Goal: Task Accomplishment & Management: Manage account settings

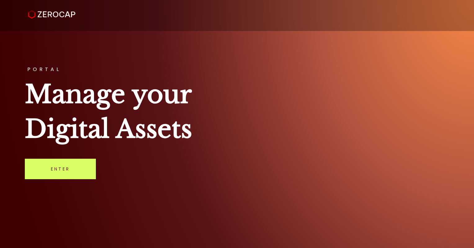
click at [64, 169] on link "Enter" at bounding box center [60, 169] width 71 height 20
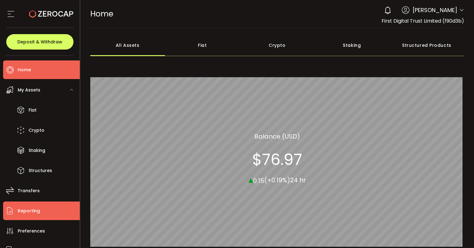
click at [28, 212] on span "Reporting" at bounding box center [29, 211] width 22 height 9
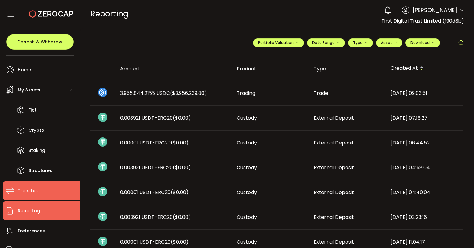
click at [39, 191] on li "Transfers" at bounding box center [41, 190] width 77 height 19
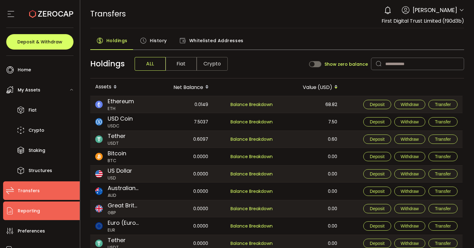
click at [30, 212] on span "Reporting" at bounding box center [29, 211] width 22 height 9
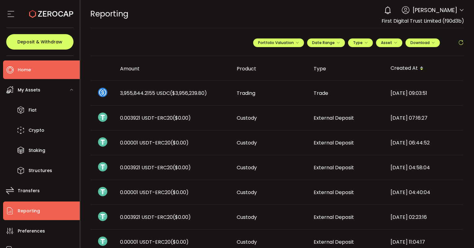
click at [26, 67] on span "Home" at bounding box center [24, 69] width 13 height 9
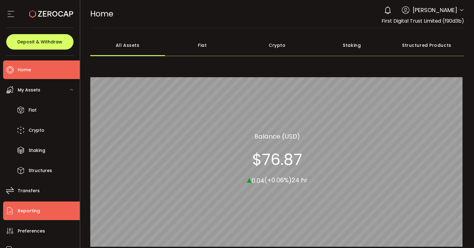
click at [24, 216] on li "Reporting" at bounding box center [41, 211] width 77 height 19
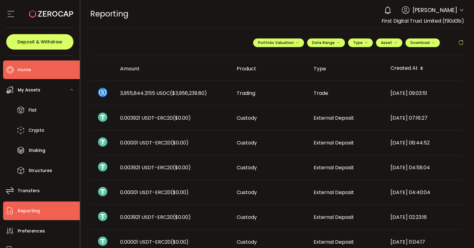
click at [23, 72] on span "Home" at bounding box center [24, 69] width 13 height 9
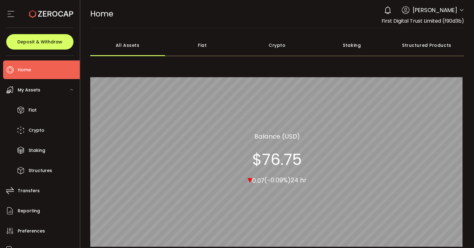
click at [280, 48] on div "Crypto" at bounding box center [277, 45] width 75 height 22
click at [196, 46] on div "Fiat" at bounding box center [202, 45] width 75 height 22
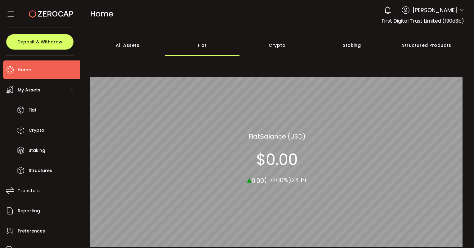
click at [127, 48] on div "All Assets" at bounding box center [127, 45] width 75 height 22
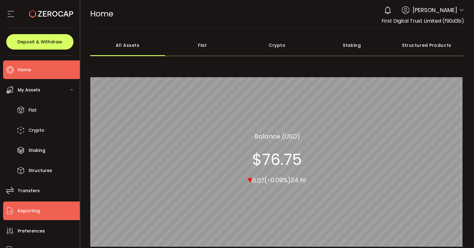
click at [21, 208] on span "Reporting" at bounding box center [29, 211] width 22 height 9
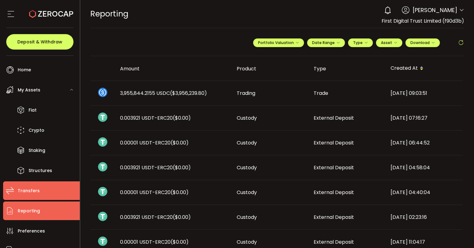
click at [25, 187] on span "Transfers" at bounding box center [29, 190] width 22 height 9
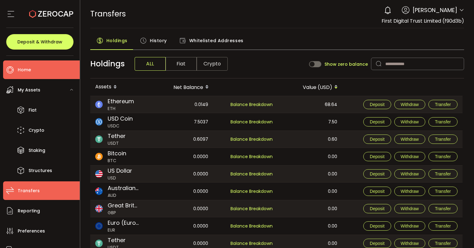
click at [41, 73] on li "Home" at bounding box center [41, 69] width 77 height 19
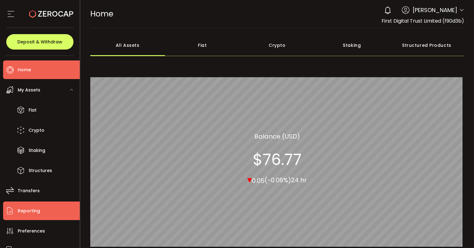
click at [32, 211] on span "Reporting" at bounding box center [29, 211] width 22 height 9
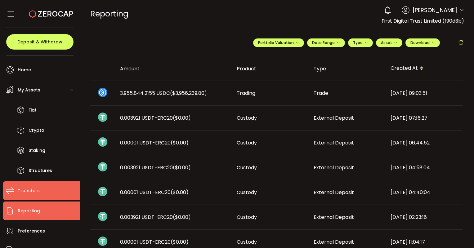
click at [24, 189] on span "Transfers" at bounding box center [29, 190] width 22 height 9
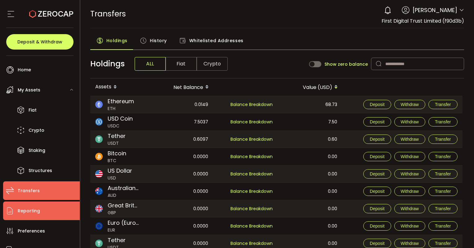
click at [24, 205] on li "Reporting" at bounding box center [41, 211] width 77 height 19
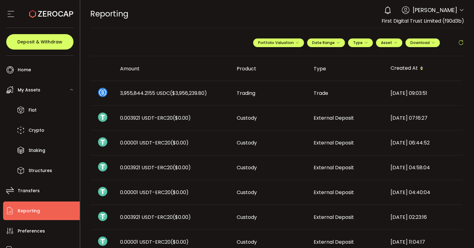
click at [453, 11] on span "[PERSON_NAME]" at bounding box center [435, 10] width 45 height 8
click at [461, 11] on icon at bounding box center [461, 10] width 5 height 5
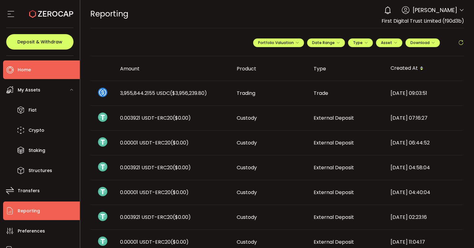
click at [34, 72] on li "Home" at bounding box center [41, 69] width 77 height 19
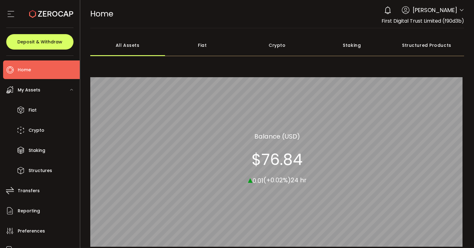
click at [459, 10] on icon at bounding box center [461, 10] width 5 height 5
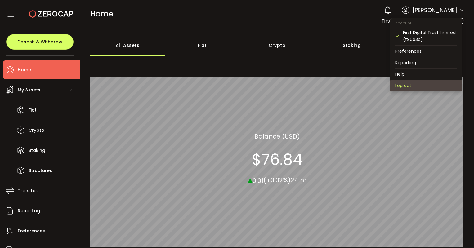
click at [410, 87] on li "Log out" at bounding box center [426, 85] width 72 height 11
